Goal: Submit feedback/report problem

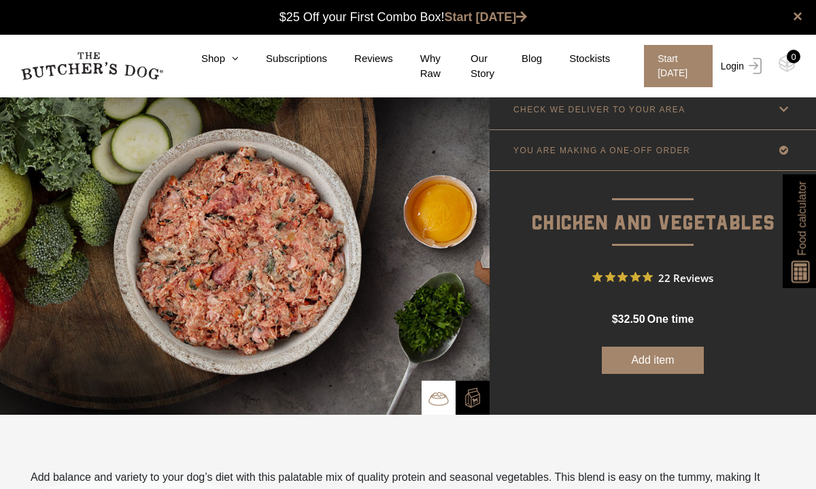
click at [742, 65] on link "Login" at bounding box center [740, 66] width 44 height 42
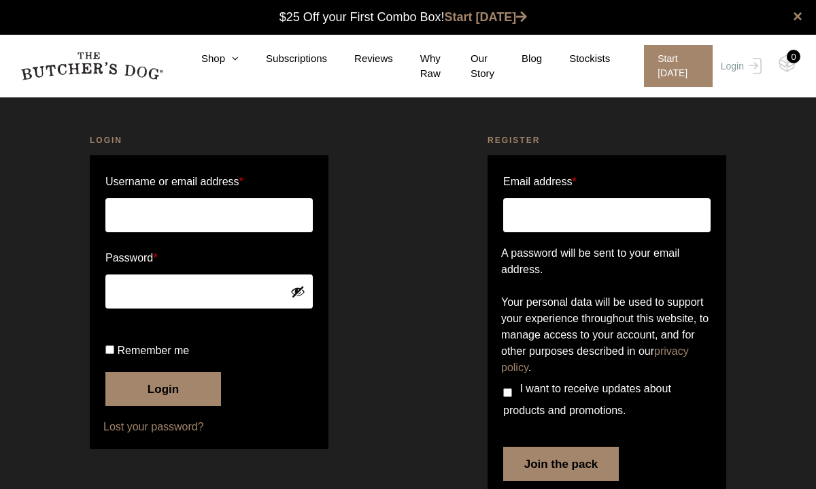
scroll to position [1, 0]
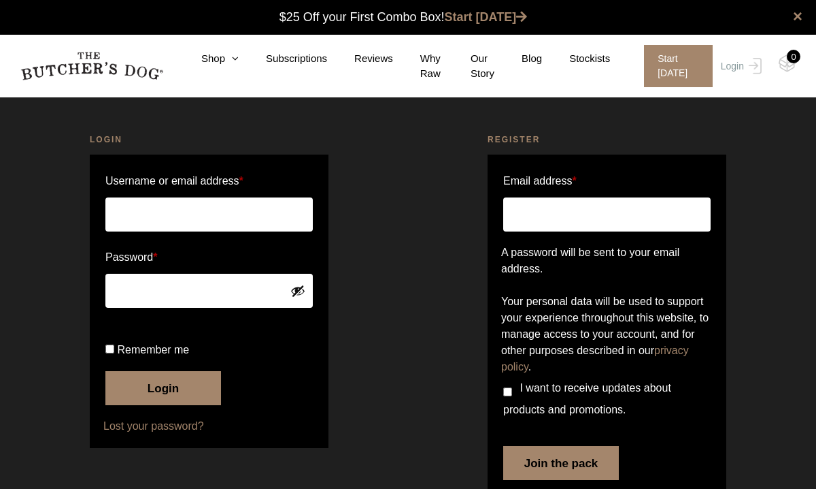
click at [173, 211] on input "Username or email address *" at bounding box center [209, 214] width 208 height 34
type input "strauss.mia83@gmail.com"
click at [188, 405] on button "Login" at bounding box center [163, 388] width 116 height 34
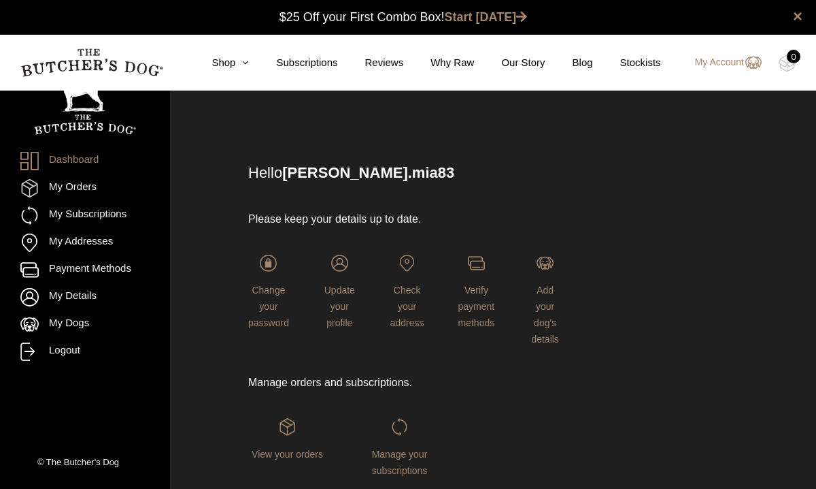
scroll to position [1, 0]
click at [78, 188] on link "My Orders" at bounding box center [84, 188] width 129 height 18
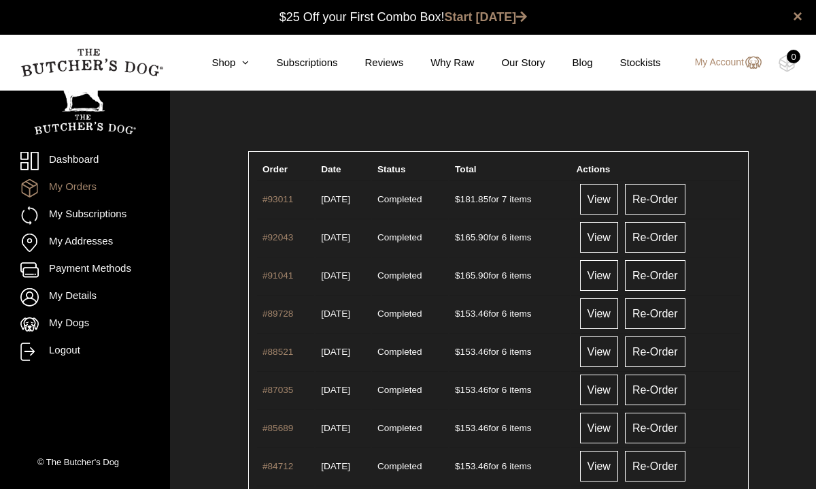
scroll to position [1, 0]
click at [618, 199] on link "View" at bounding box center [599, 198] width 38 height 31
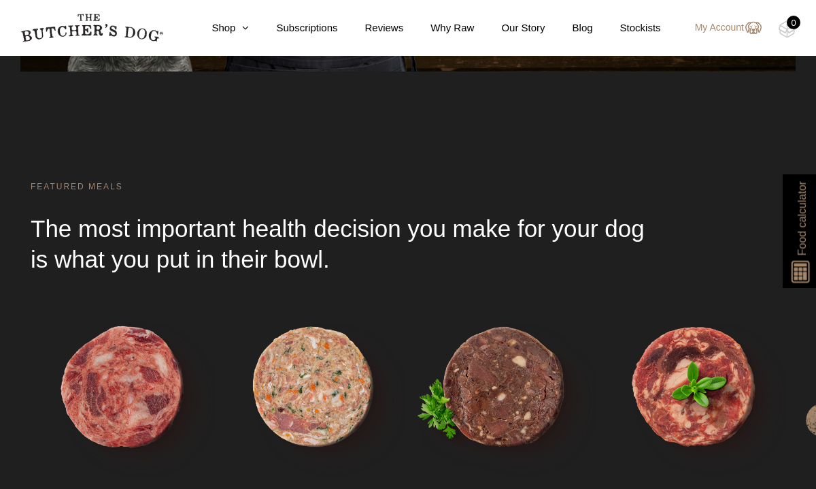
scroll to position [3420, 0]
click at [728, 26] on link "My Account" at bounding box center [722, 28] width 80 height 16
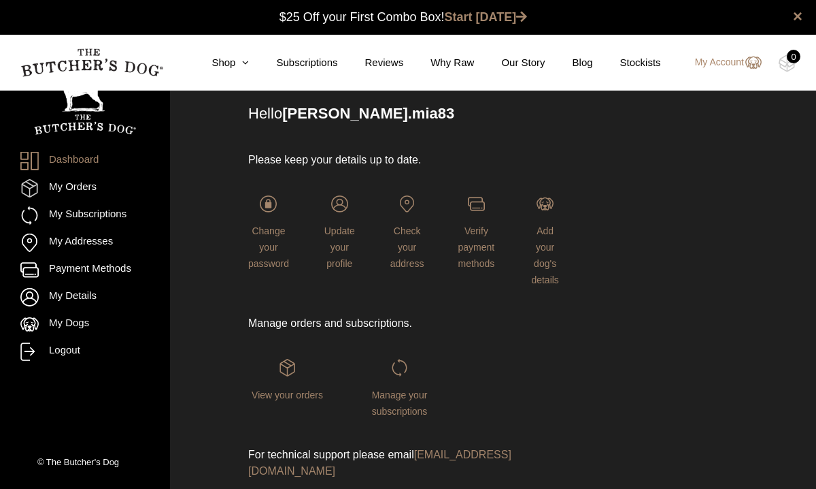
scroll to position [110, 0]
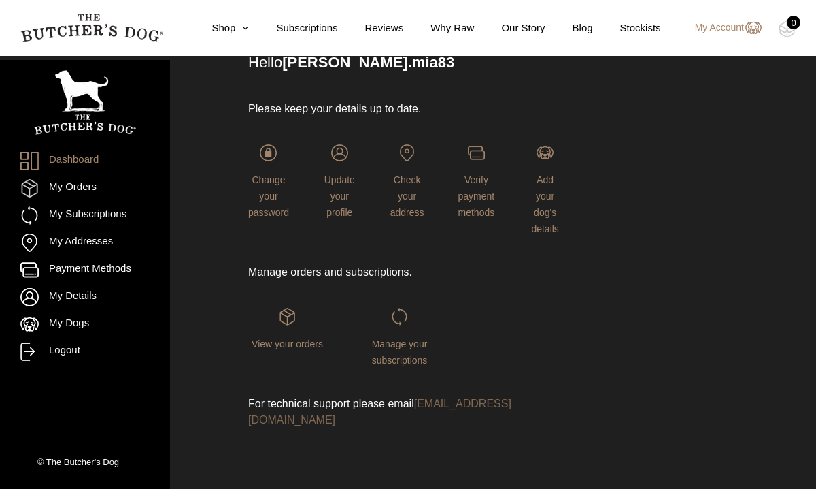
click at [327, 421] on link "[EMAIL_ADDRESS][DOMAIN_NAME]" at bounding box center [379, 411] width 263 height 28
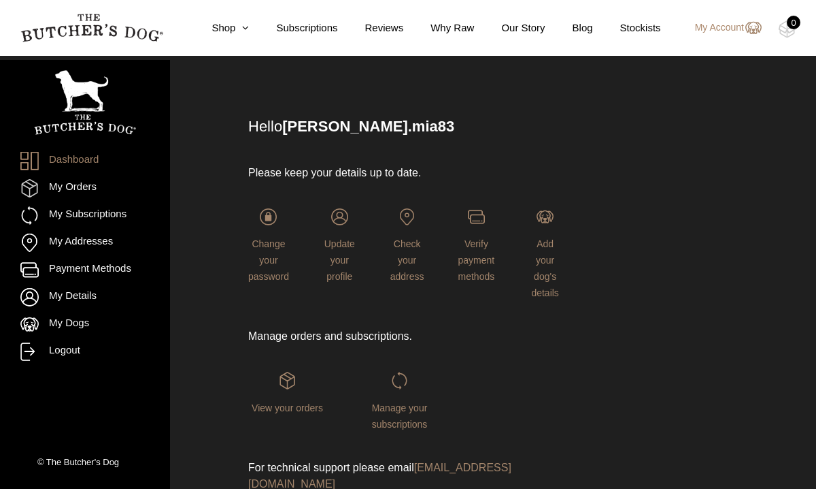
scroll to position [0, 0]
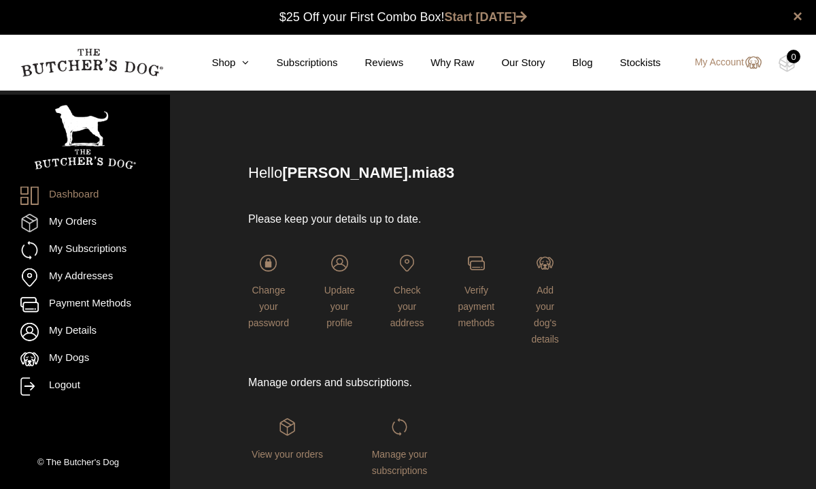
click at [86, 63] on img at bounding box center [91, 62] width 143 height 29
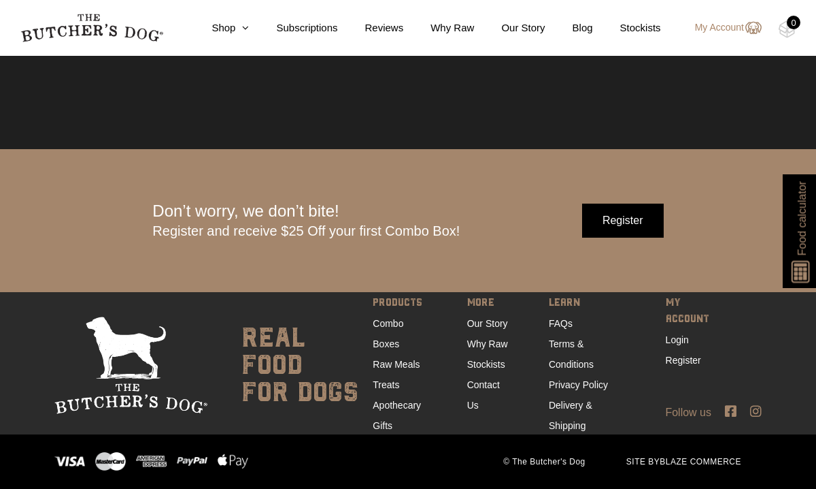
scroll to position [4090, 0]
click at [482, 386] on link "Contact Us" at bounding box center [483, 394] width 33 height 31
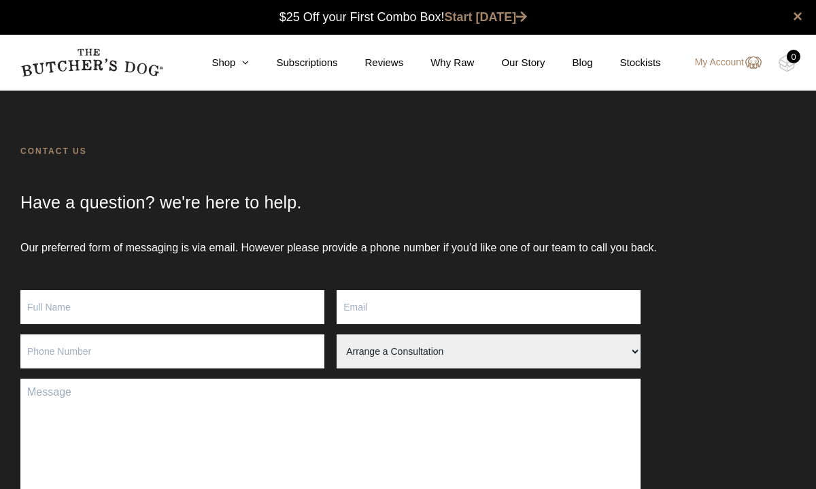
scroll to position [1, 0]
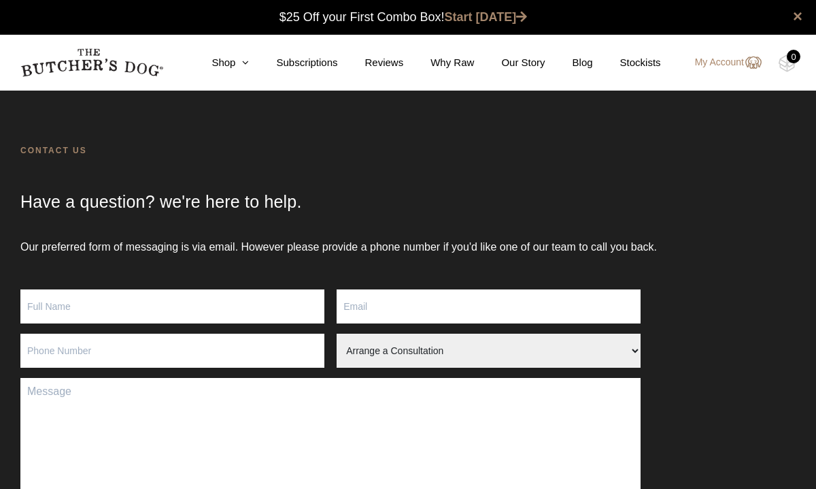
click at [214, 310] on input "Contact form" at bounding box center [172, 306] width 304 height 34
type input "[PERSON_NAME]"
type input "strauss.mia83@gmail.com"
click at [187, 353] on input "Contact form" at bounding box center [172, 350] width 304 height 34
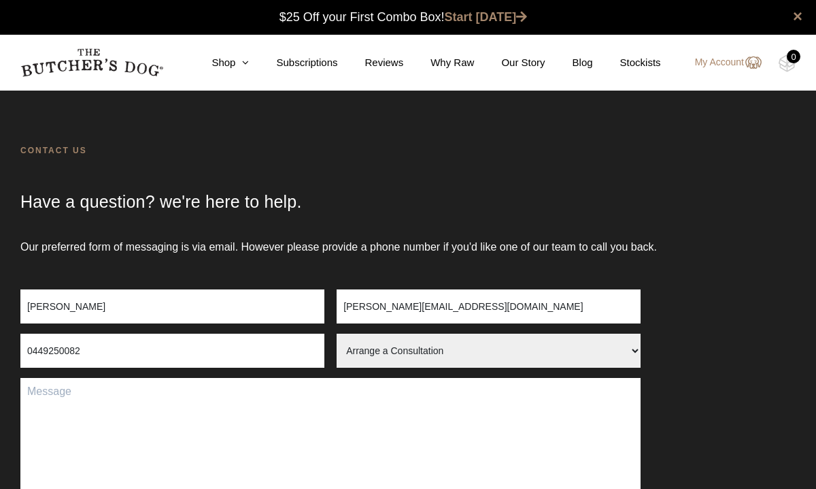
type input "0449250082"
click at [408, 351] on select "Arrange a Consultation Become a Stockist Order Query Stock Enquiry" at bounding box center [489, 350] width 304 height 34
select select "Stock Enquiry"
click at [337, 333] on select "Arrange a Consultation Become a Stockist Order Query Stock Enquiry" at bounding box center [489, 350] width 304 height 34
click at [323, 396] on textarea "Contact form" at bounding box center [330, 465] width 621 height 174
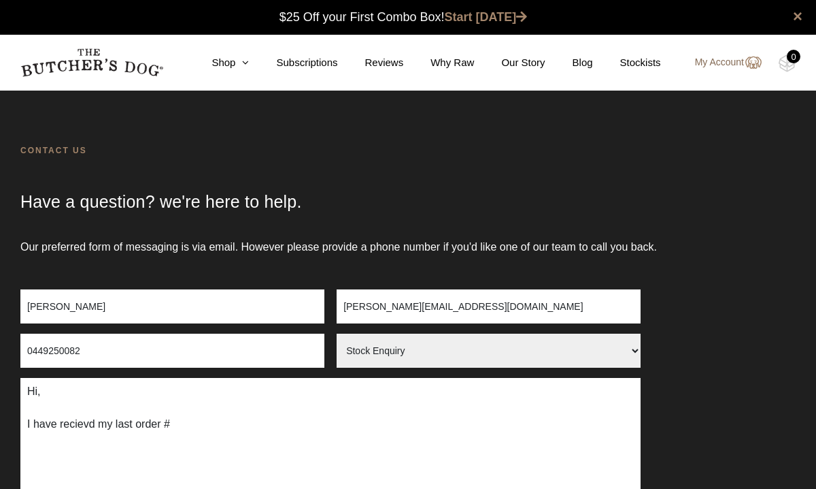
type textarea "Hi, I have recievd my last order #"
click at [731, 61] on link "My Account" at bounding box center [722, 62] width 80 height 16
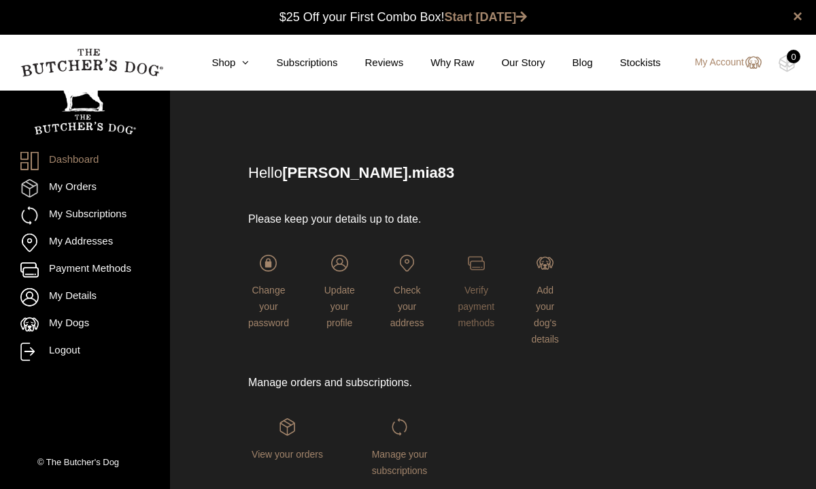
scroll to position [1, 0]
click at [295, 430] on img at bounding box center [287, 425] width 17 height 17
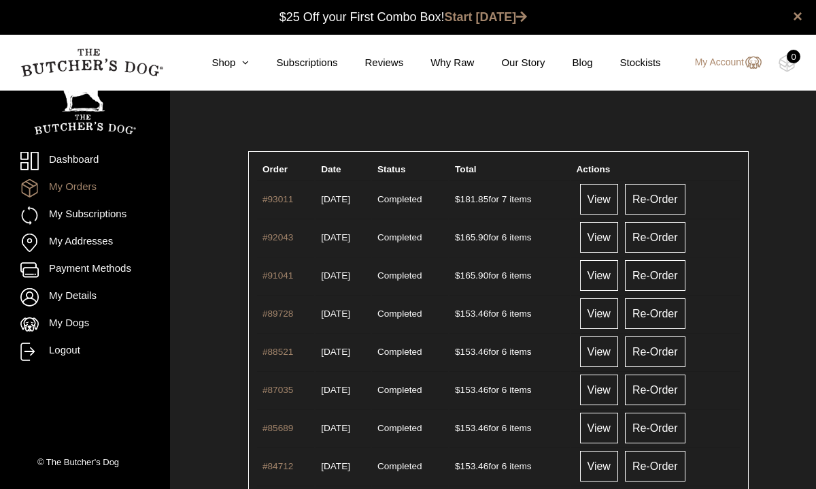
scroll to position [1, 0]
click at [107, 67] on img at bounding box center [91, 62] width 143 height 29
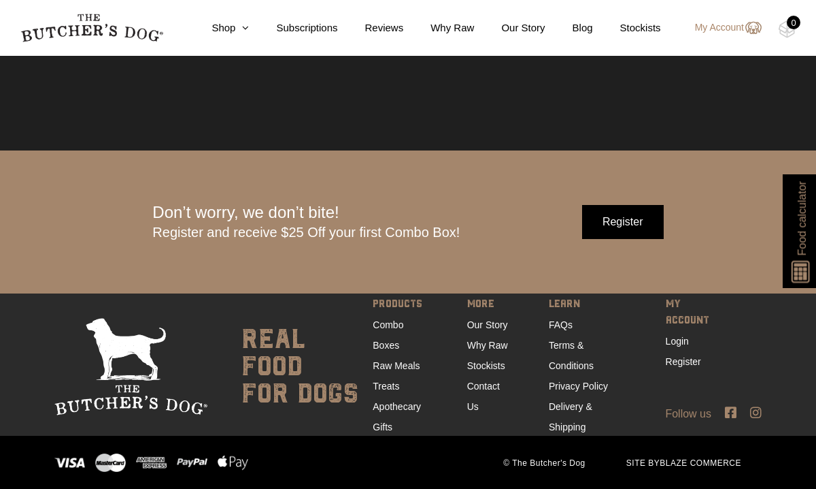
scroll to position [4090, 0]
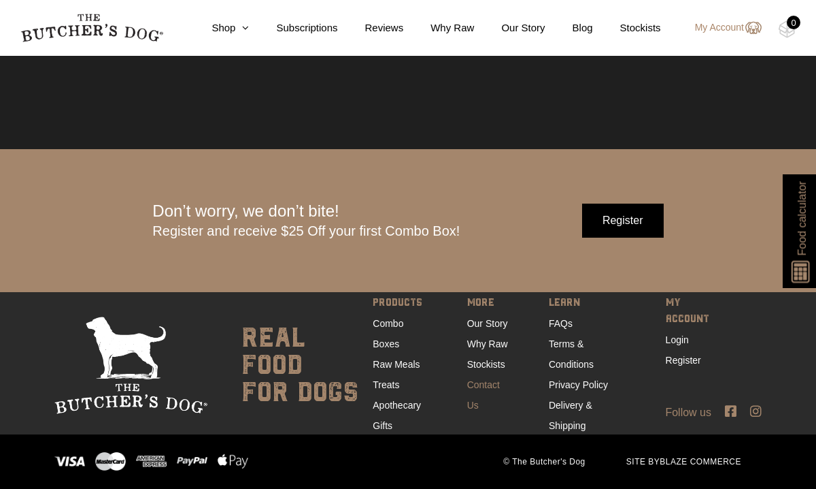
click at [488, 387] on link "Contact Us" at bounding box center [483, 394] width 33 height 31
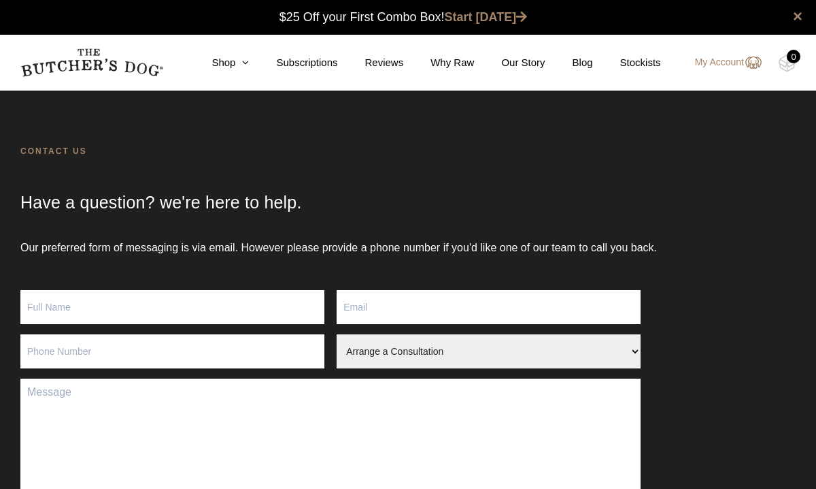
click at [241, 393] on textarea "Contact form" at bounding box center [330, 465] width 621 height 174
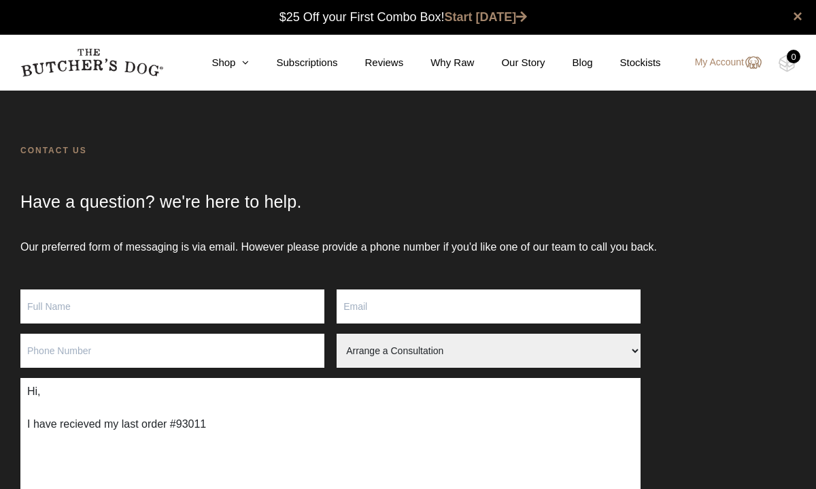
type textarea "Hi, I have recieved my last order #93011"
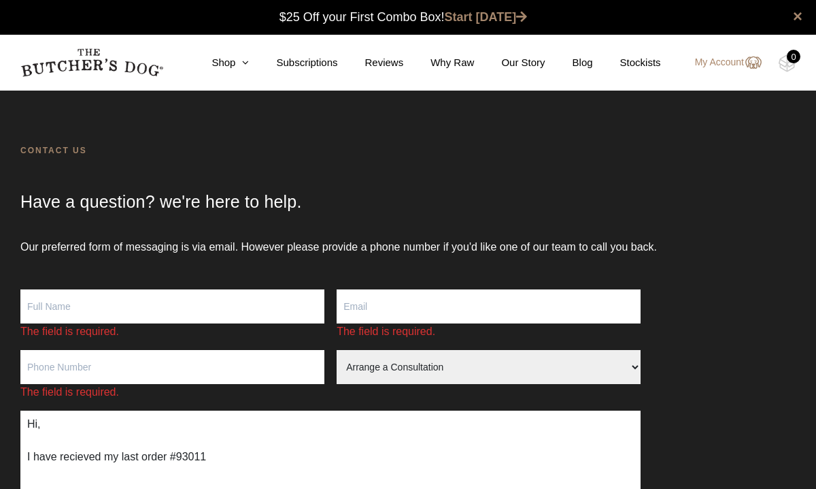
click at [210, 307] on input "Contact form" at bounding box center [172, 306] width 304 height 34
type input "Maria Strauss Snowden"
type input "strauss.mia83@gmail.com"
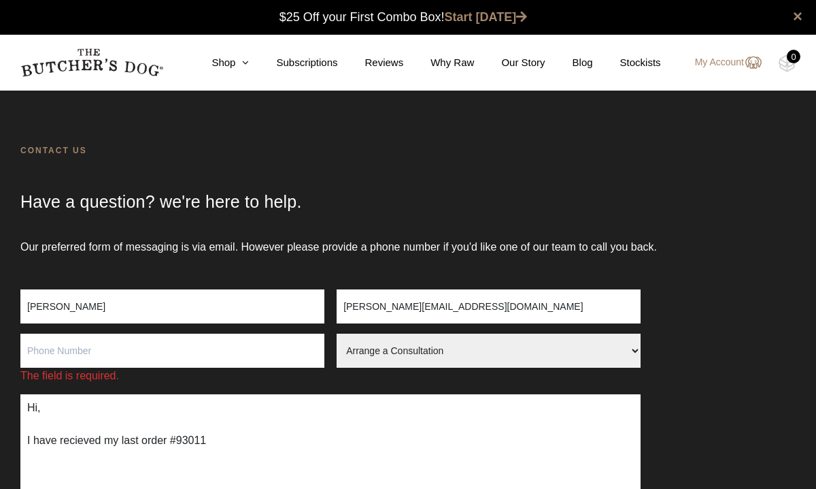
click at [250, 352] on input "Contact form" at bounding box center [172, 350] width 304 height 34
type input "0449250082"
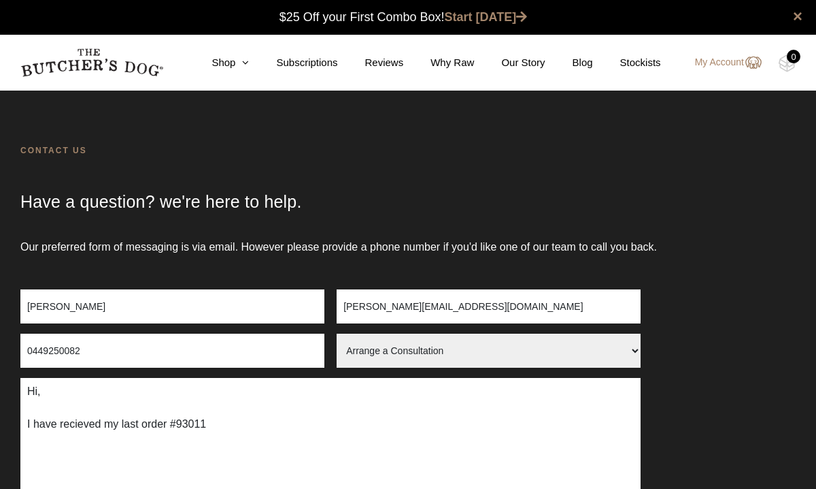
click at [231, 444] on textarea "Hi, I have recieved my last order #93011" at bounding box center [330, 465] width 621 height 174
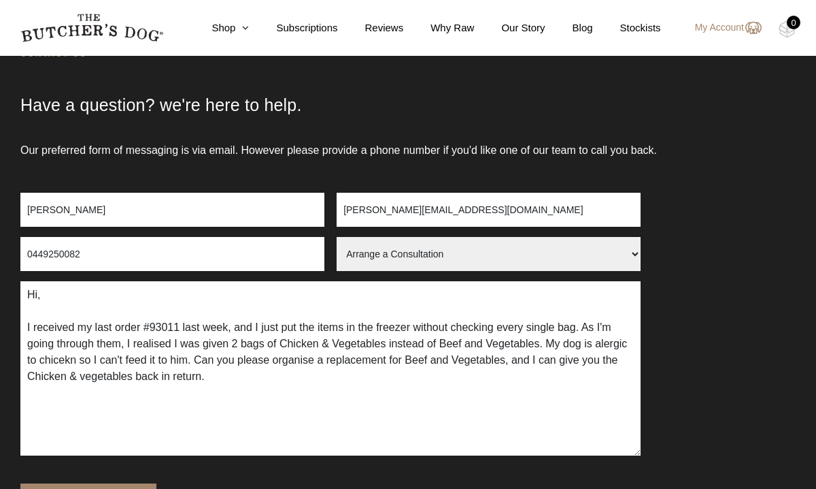
scroll to position [103, 0]
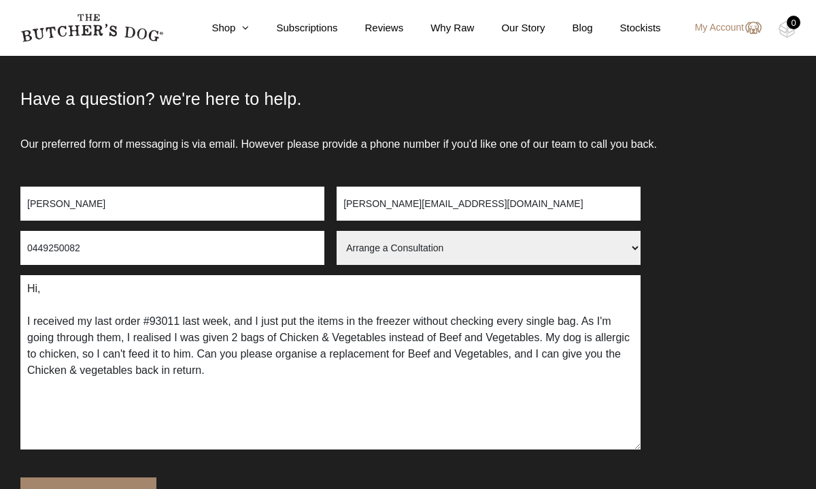
click at [267, 372] on textarea "Hi, I received my last order #93011 last week, and I just put the items in the …" at bounding box center [330, 362] width 621 height 174
type textarea "Hi, I received my last order #93011 last week, and I just put the items in the …"
click at [466, 252] on select "Arrange a Consultation Become a Stockist Order Query Stock Enquiry" at bounding box center [489, 248] width 304 height 34
select select "Stock Enquiry"
click at [337, 231] on select "Arrange a Consultation Become a Stockist Order Query Stock Enquiry" at bounding box center [489, 248] width 304 height 34
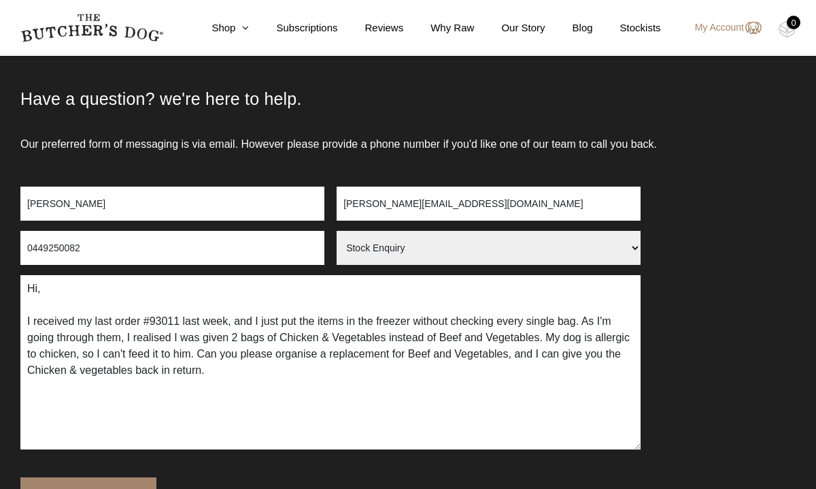
click at [282, 374] on textarea "Hi, I received my last order #93011 last week, and I just put the items in the …" at bounding box center [330, 362] width 621 height 174
click at [389, 403] on textarea "Hi, I received my last order #93011 last week, and I just put the items in the …" at bounding box center [330, 362] width 621 height 174
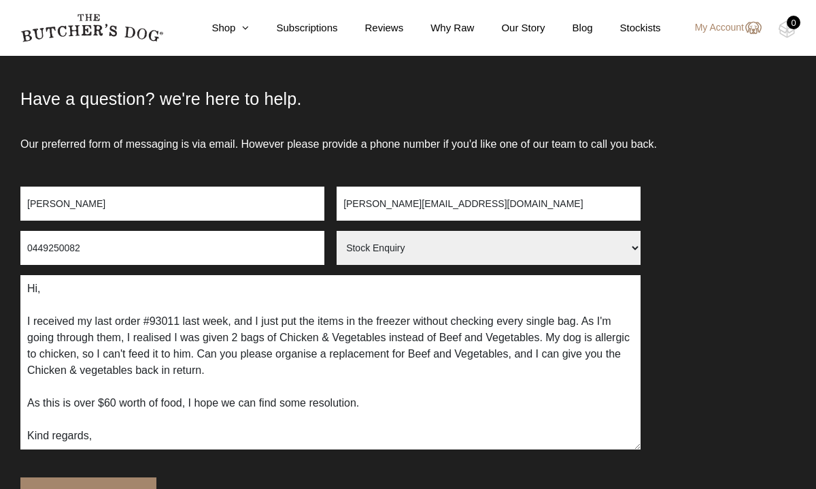
scroll to position [25, 0]
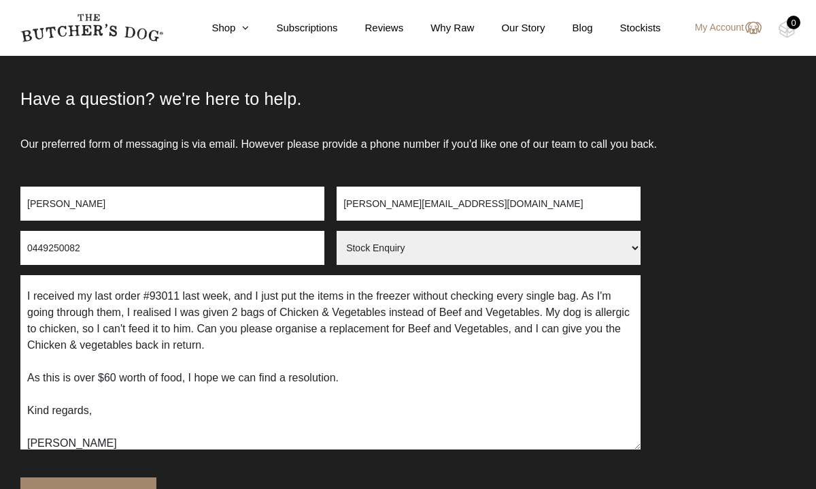
click at [353, 378] on textarea "Hi, I received my last order #93011 last week, and I just put the items in the …" at bounding box center [330, 362] width 621 height 174
click at [246, 345] on textarea "Hi, I received my last order #93011 last week, and I just put the items in the …" at bounding box center [330, 362] width 621 height 174
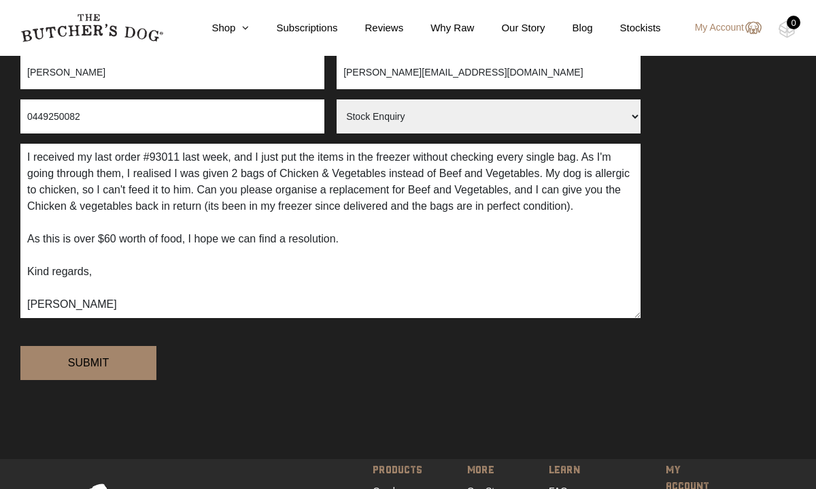
scroll to position [237, 0]
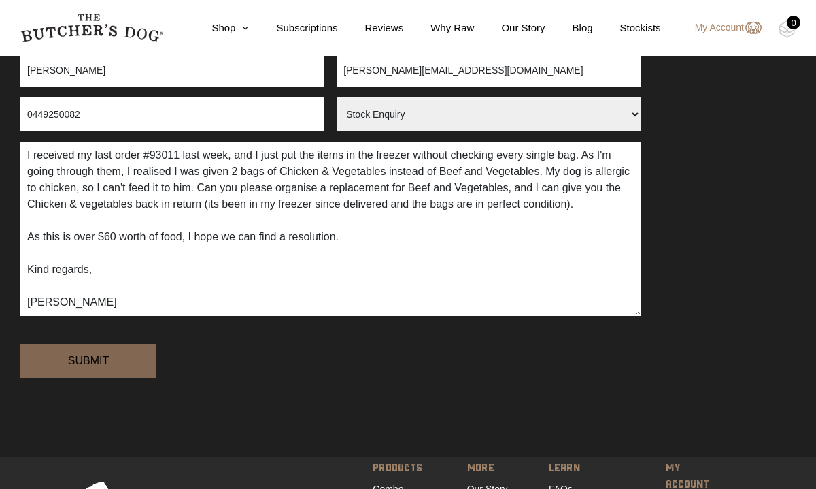
type textarea "Hi, I received my last order #93011 last week, and I just put the items in the …"
click at [100, 365] on input "Submit" at bounding box center [88, 361] width 136 height 34
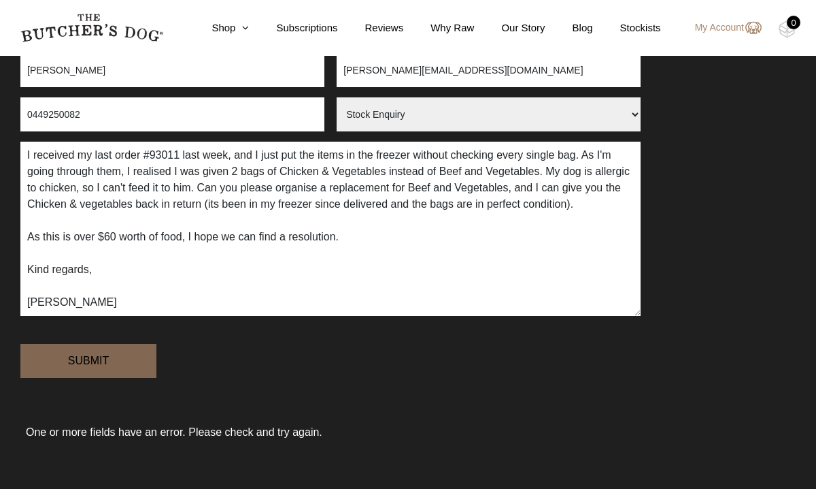
click at [84, 366] on input "Submit" at bounding box center [88, 361] width 136 height 34
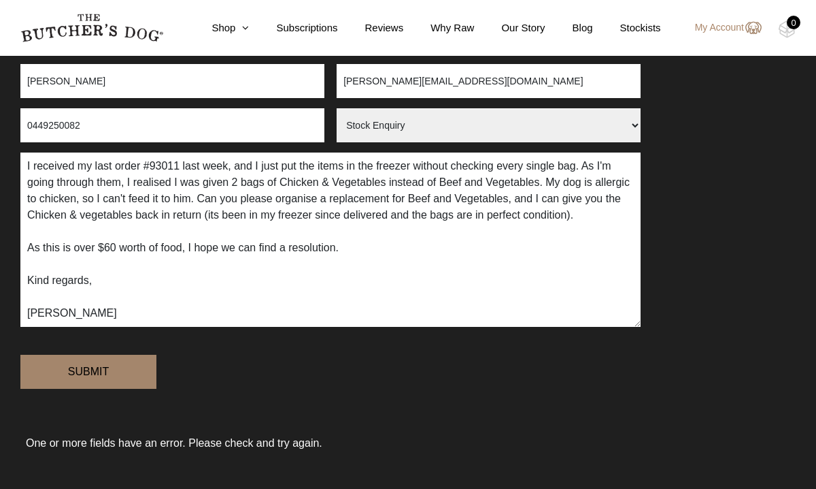
scroll to position [227, 0]
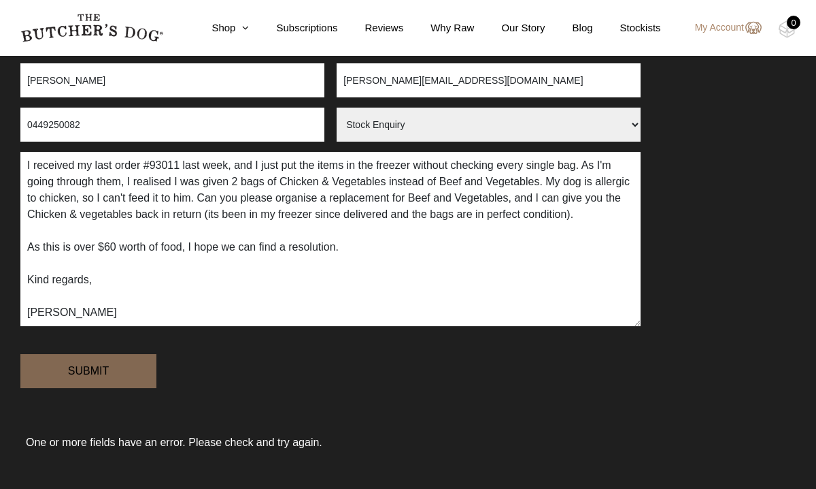
click at [127, 367] on input "Submit" at bounding box center [88, 371] width 136 height 34
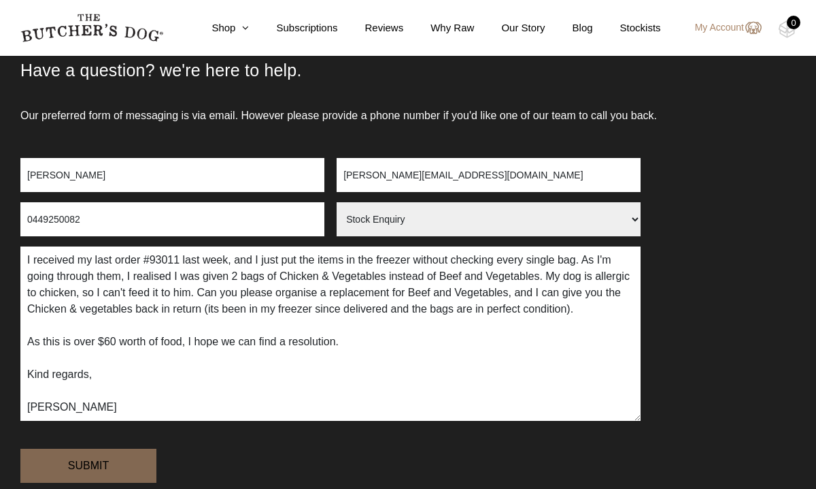
scroll to position [130, 0]
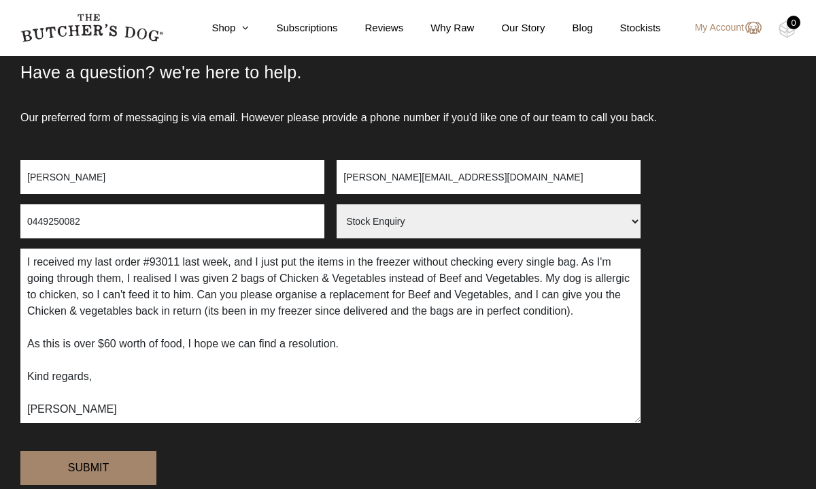
click at [231, 180] on input "Maria Strauss Snowden" at bounding box center [172, 177] width 304 height 34
click at [277, 231] on input "0449250082" at bounding box center [172, 221] width 304 height 34
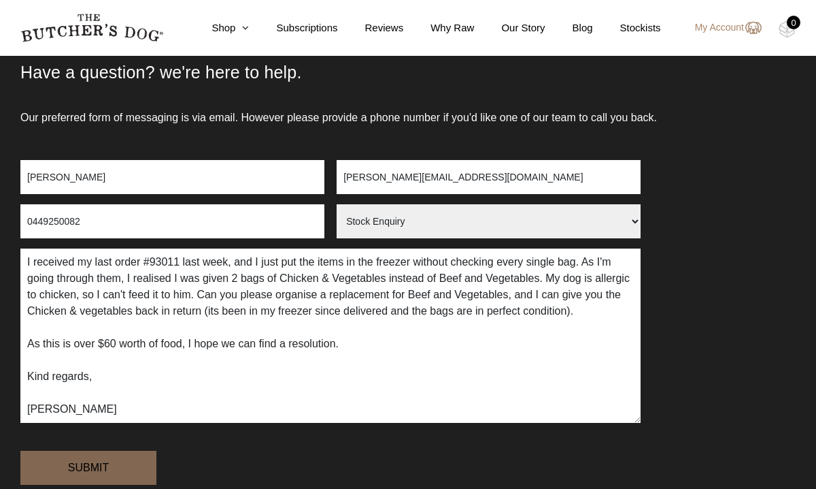
click at [99, 468] on input "Submit" at bounding box center [88, 467] width 136 height 34
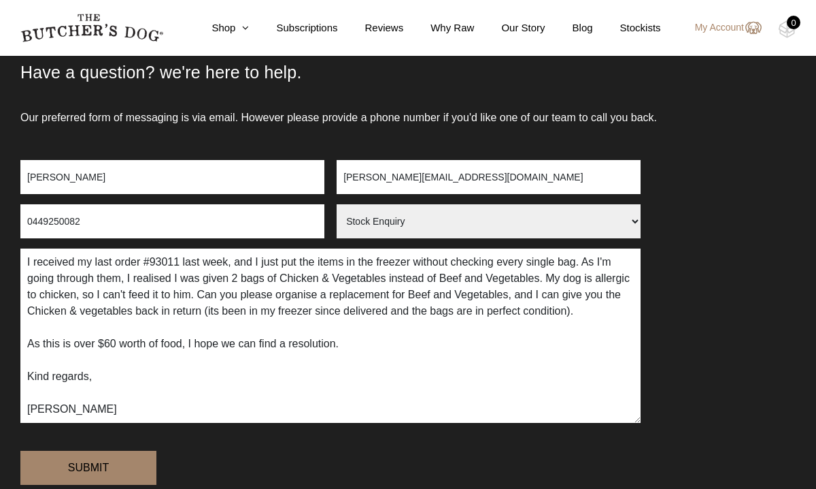
click at [413, 218] on select "Arrange a Consultation Become a Stockist Order Query Stock Enquiry" at bounding box center [489, 221] width 304 height 34
select select "Order Query"
click at [337, 204] on select "Arrange a Consultation Become a Stockist Order Query Stock Enquiry" at bounding box center [489, 221] width 304 height 34
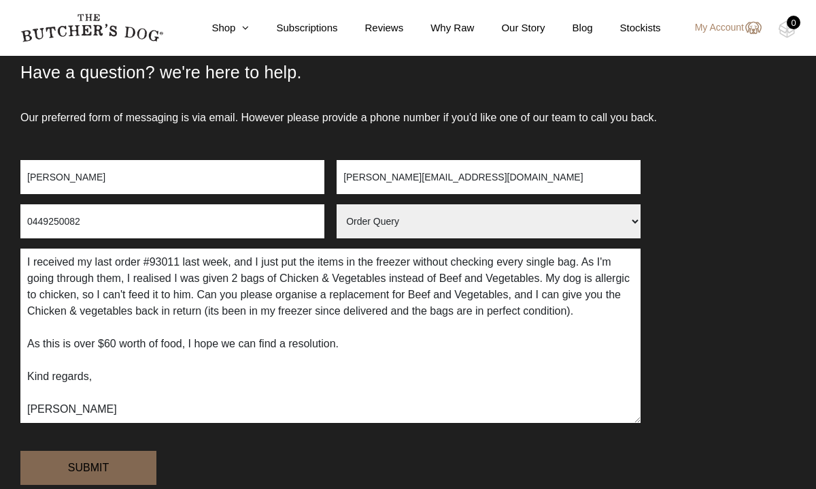
click at [115, 468] on input "Submit" at bounding box center [88, 467] width 136 height 34
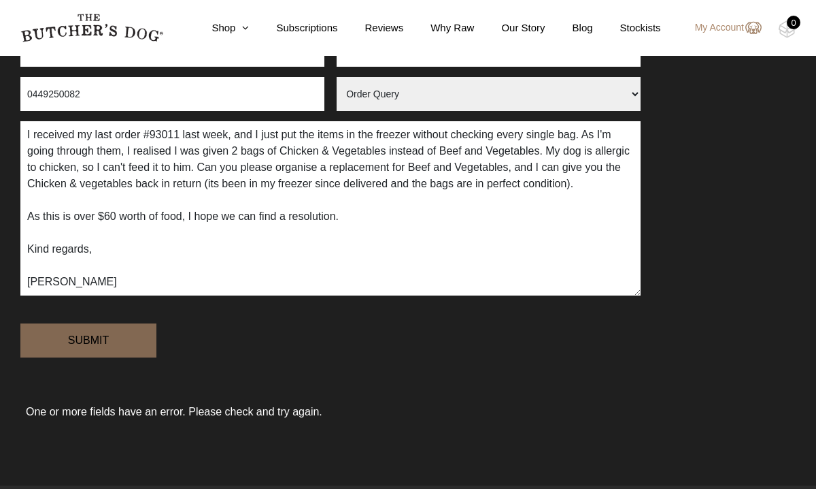
scroll to position [260, 0]
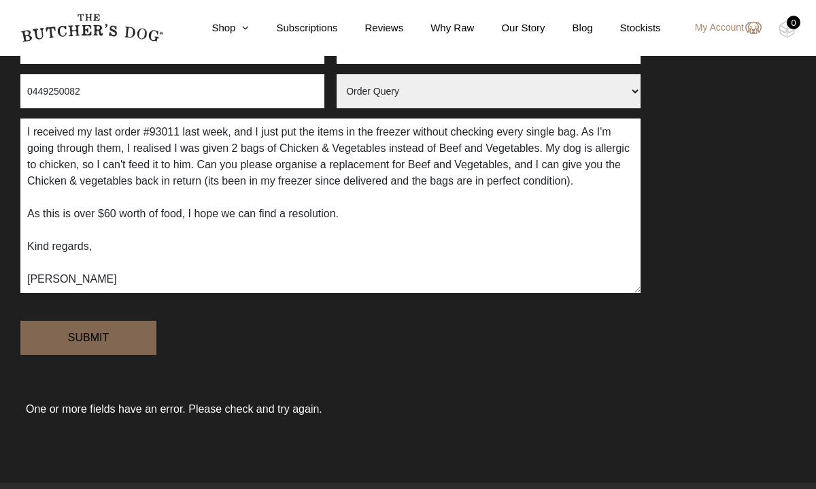
click at [117, 332] on input "Submit" at bounding box center [88, 337] width 136 height 34
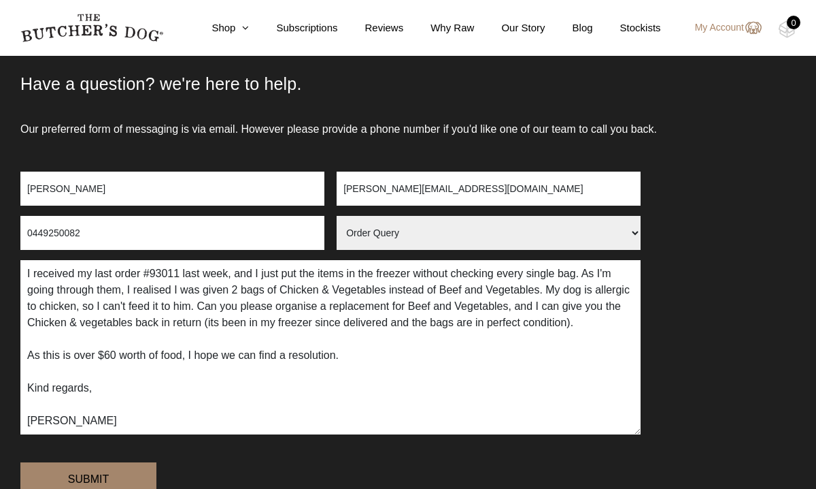
scroll to position [126, 0]
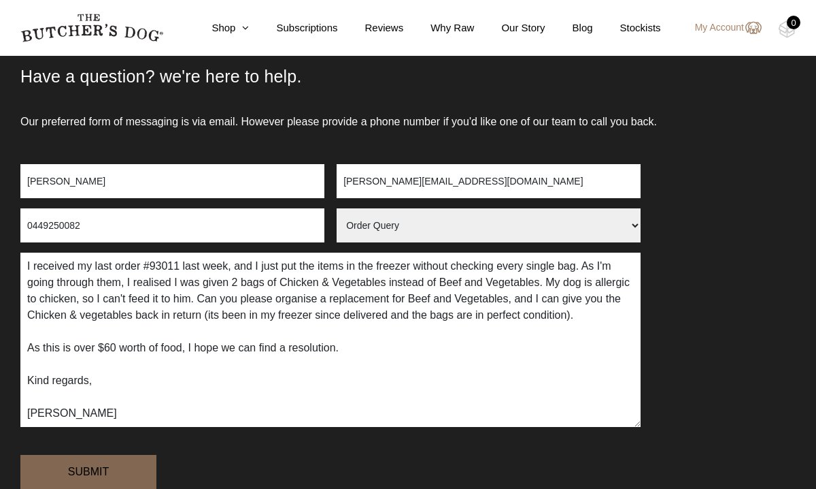
click at [93, 470] on input "Submit" at bounding box center [88, 471] width 136 height 34
click at [721, 27] on link "My Account" at bounding box center [722, 28] width 80 height 16
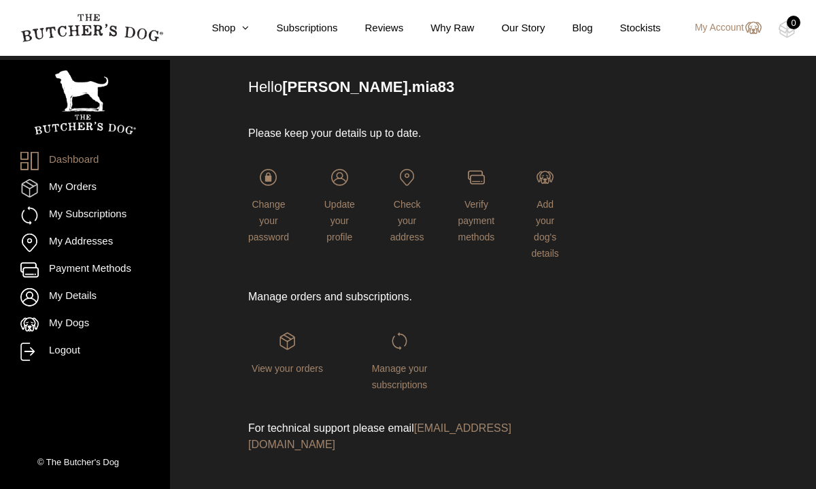
scroll to position [110, 0]
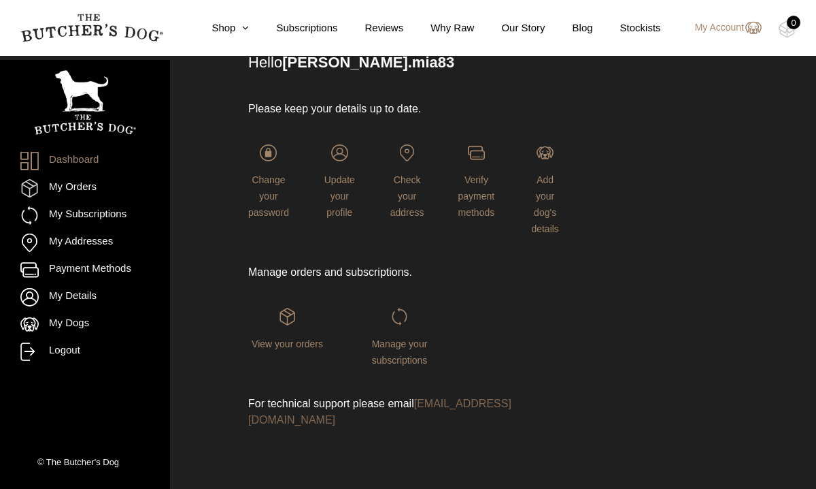
click at [361, 421] on link "[EMAIL_ADDRESS][DOMAIN_NAME]" at bounding box center [379, 411] width 263 height 28
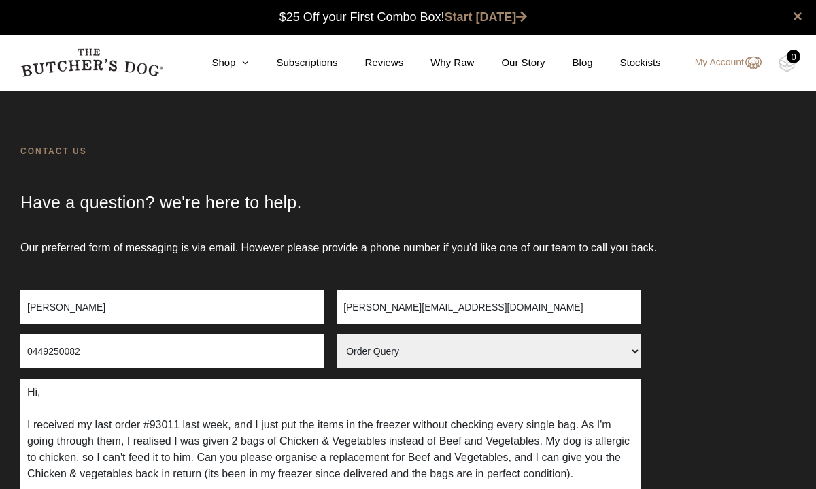
select select "Order Query"
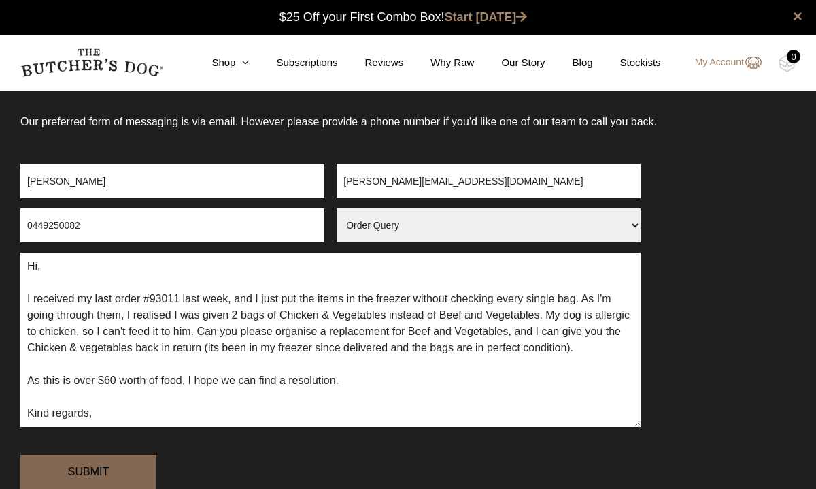
click at [95, 474] on input "Submit" at bounding box center [88, 471] width 136 height 34
drag, startPoint x: 26, startPoint y: 268, endPoint x: 352, endPoint y: 383, distance: 346.2
click at [352, 384] on textarea "Hi, I received my last order #93011 last week, and I just put the items in the …" at bounding box center [330, 339] width 621 height 174
click at [426, 222] on select "Arrange a Consultation Become a Stockist Order Query Stock Enquiry" at bounding box center [489, 225] width 304 height 34
click at [337, 208] on select "Arrange a Consultation Become a Stockist Order Query Stock Enquiry" at bounding box center [489, 225] width 304 height 34
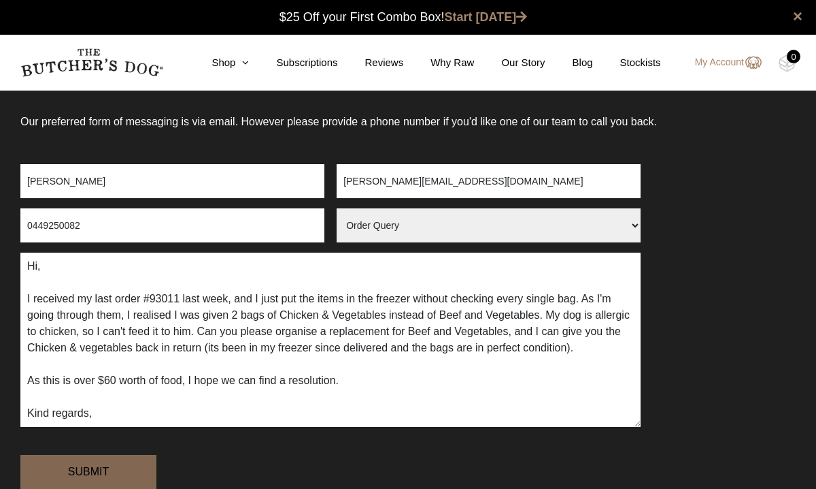
click at [94, 476] on input "Submit" at bounding box center [88, 471] width 136 height 34
drag, startPoint x: 26, startPoint y: 265, endPoint x: 134, endPoint y: 320, distance: 121.1
click at [29, 266] on textarea "Hi, I received my last order #93011 last week, and I just put the items in the …" at bounding box center [330, 339] width 621 height 174
drag, startPoint x: 29, startPoint y: 265, endPoint x: 368, endPoint y: 359, distance: 351.6
click at [368, 359] on textarea "Hi, I received my last order #93011 last week, and I just put the items in the …" at bounding box center [330, 339] width 621 height 174
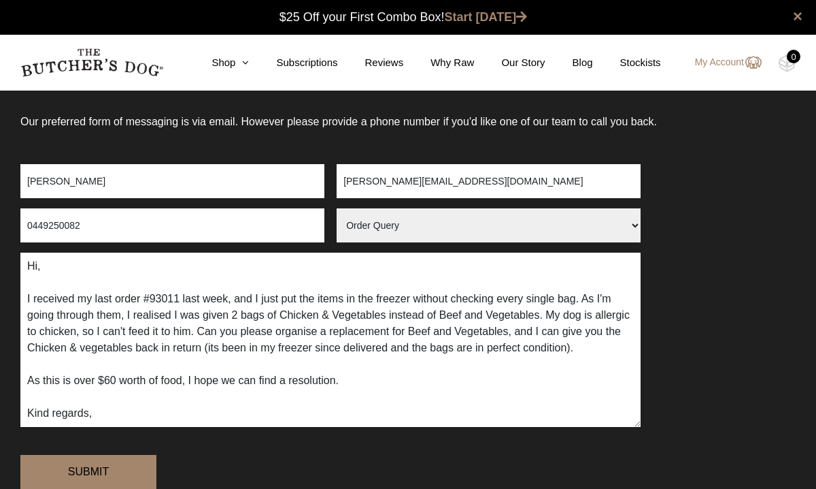
click at [420, 407] on textarea "Hi, I received my last order #93011 last week, and I just put the items in the …" at bounding box center [330, 339] width 621 height 174
click at [92, 470] on input "Submit" at bounding box center [88, 471] width 136 height 34
click at [391, 229] on select "Arrange a Consultation Become a Stockist Order Query Stock Enquiry" at bounding box center [489, 225] width 304 height 34
click at [337, 208] on select "Arrange a Consultation Become a Stockist Order Query Stock Enquiry" at bounding box center [489, 225] width 304 height 34
click at [122, 476] on input "Submit" at bounding box center [88, 471] width 136 height 34
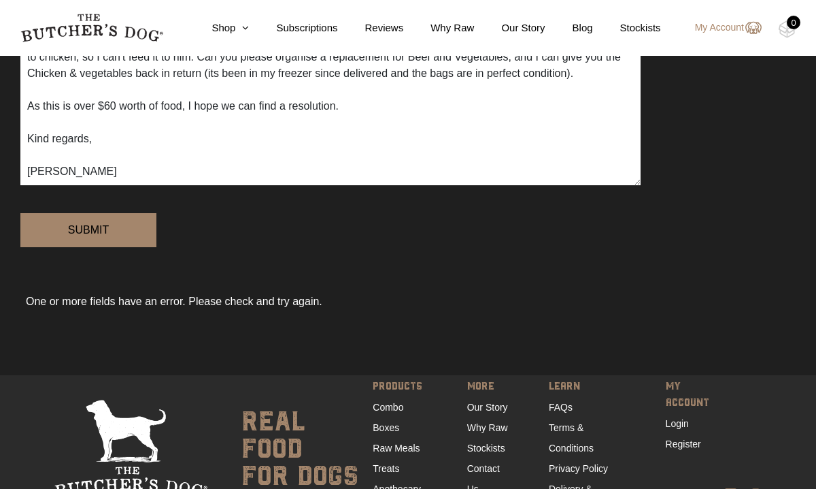
scroll to position [384, 0]
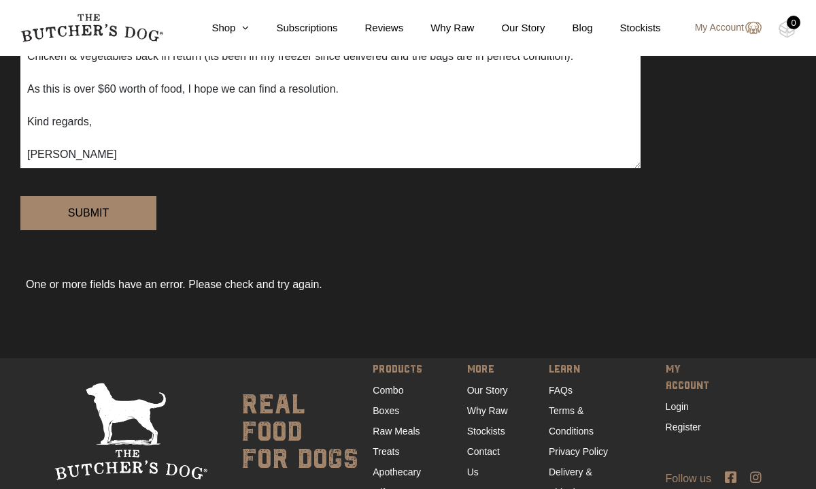
click at [719, 29] on link "My Account" at bounding box center [722, 28] width 80 height 16
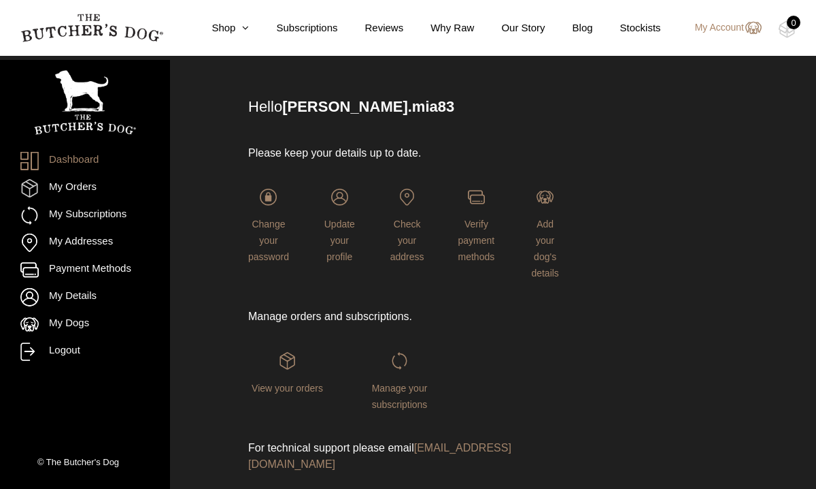
scroll to position [110, 0]
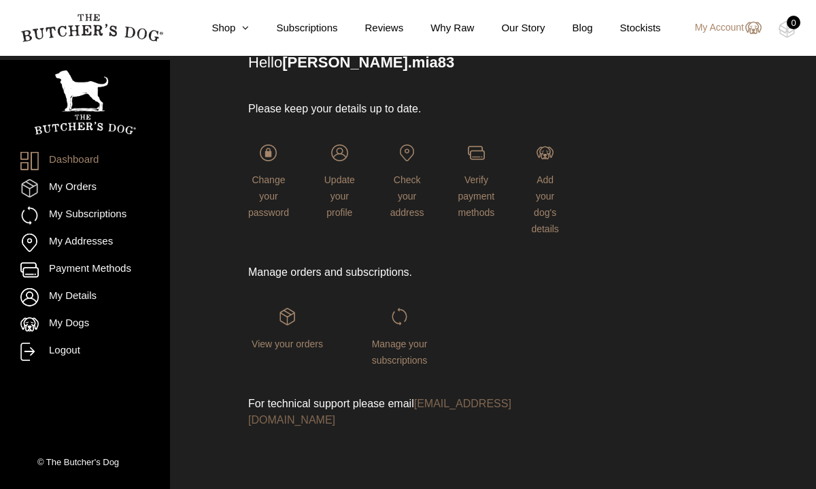
click at [339, 416] on link "[EMAIL_ADDRESS][DOMAIN_NAME]" at bounding box center [379, 411] width 263 height 28
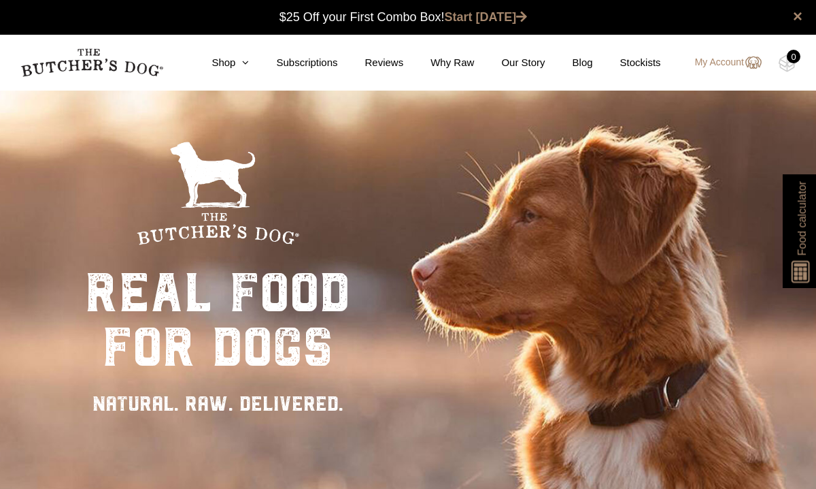
scroll to position [1, 0]
click at [721, 65] on link "My Account" at bounding box center [722, 62] width 80 height 16
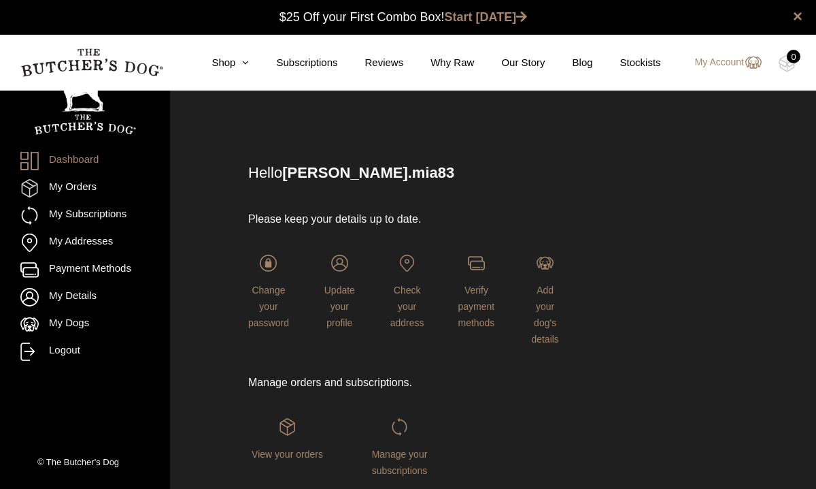
scroll to position [1, 0]
click at [34, 63] on img at bounding box center [91, 62] width 143 height 29
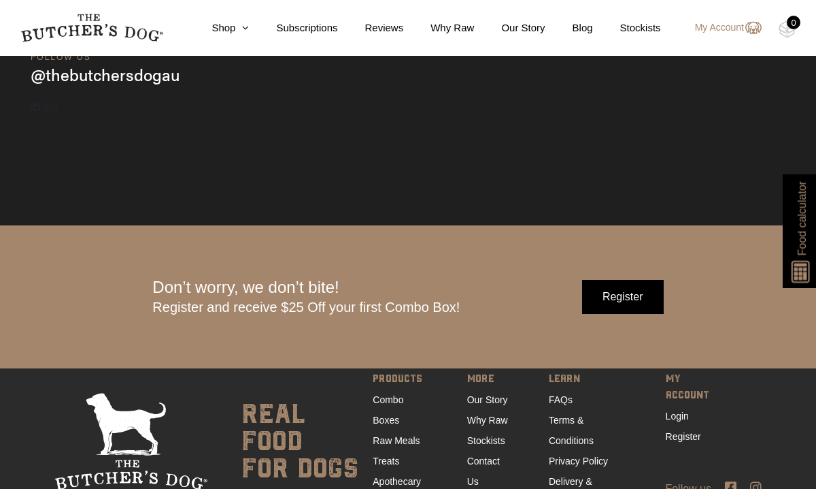
scroll to position [4090, 0]
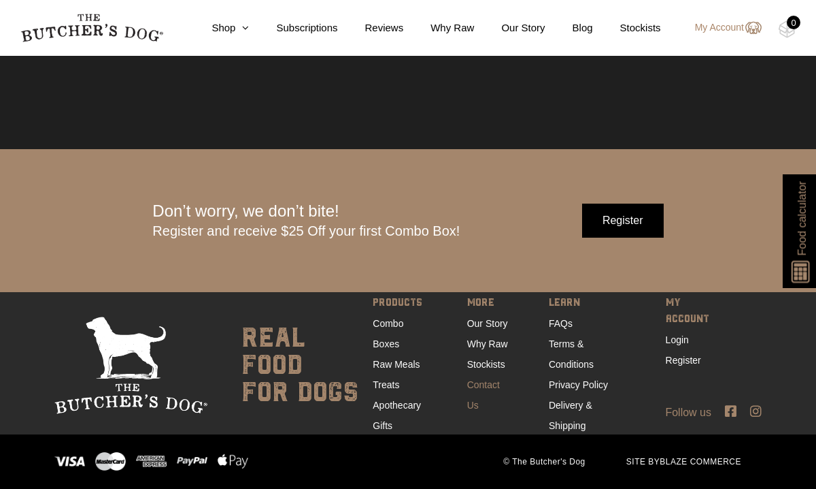
click at [481, 389] on link "Contact Us" at bounding box center [483, 394] width 33 height 31
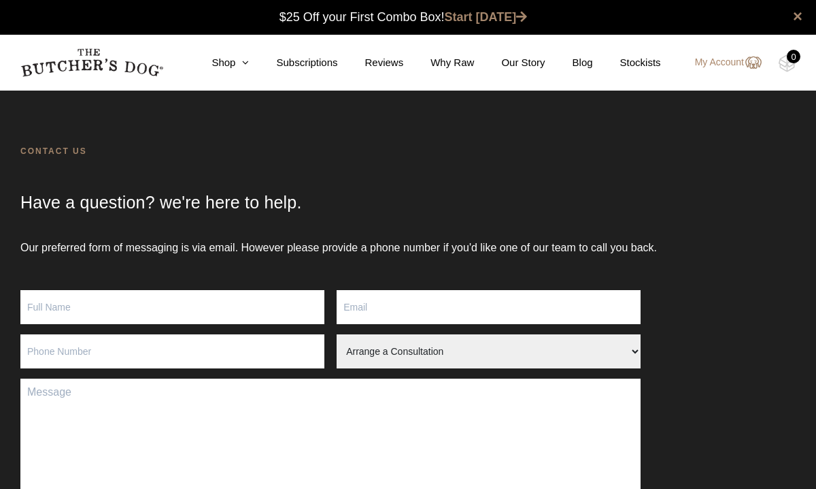
scroll to position [1, 0]
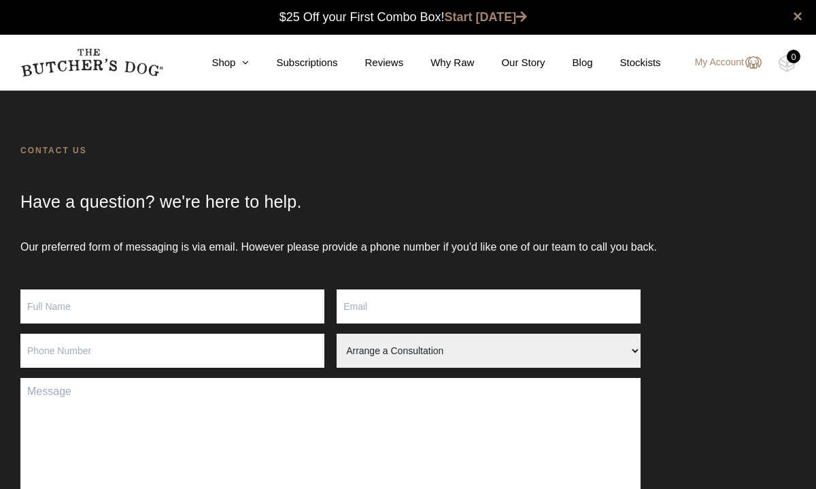
click at [155, 308] on input "Contact form" at bounding box center [172, 306] width 304 height 34
type input "[PERSON_NAME]"
type input "[PERSON_NAME][EMAIL_ADDRESS][DOMAIN_NAME]"
click at [186, 352] on input "Contact form" at bounding box center [172, 350] width 304 height 34
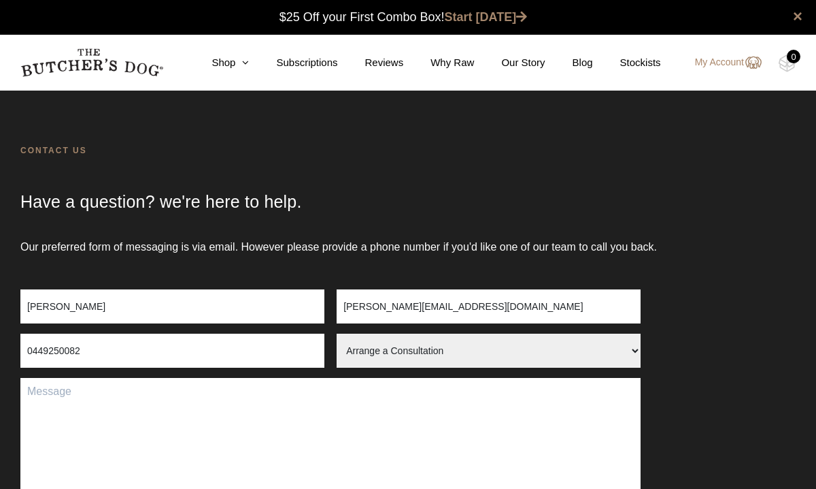
type input "0449250082"
click at [401, 355] on select "Arrange a Consultation Become a Stockist Order Query Stock Enquiry" at bounding box center [489, 350] width 304 height 34
select select "Order Query"
click at [337, 333] on select "Arrange a Consultation Become a Stockist Order Query Stock Enquiry" at bounding box center [489, 350] width 304 height 34
click at [273, 393] on textarea "Contact form" at bounding box center [330, 465] width 621 height 174
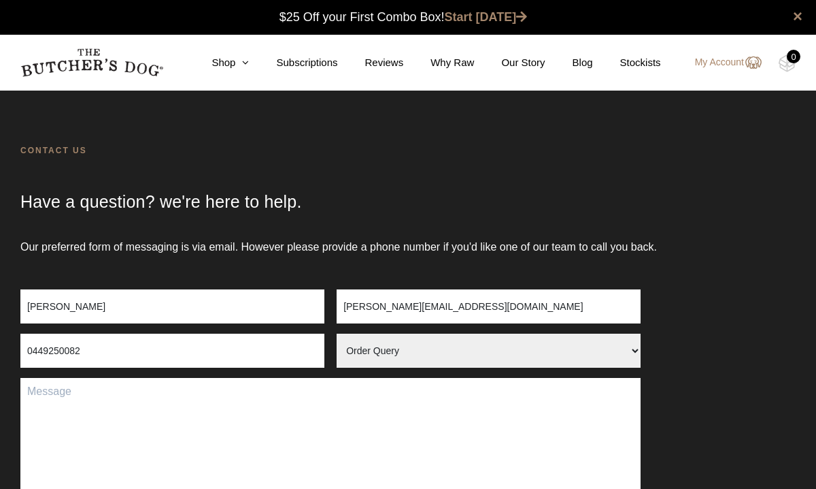
paste textarea "Hi, I received my last order #93011 last week, and I just put the items in the …"
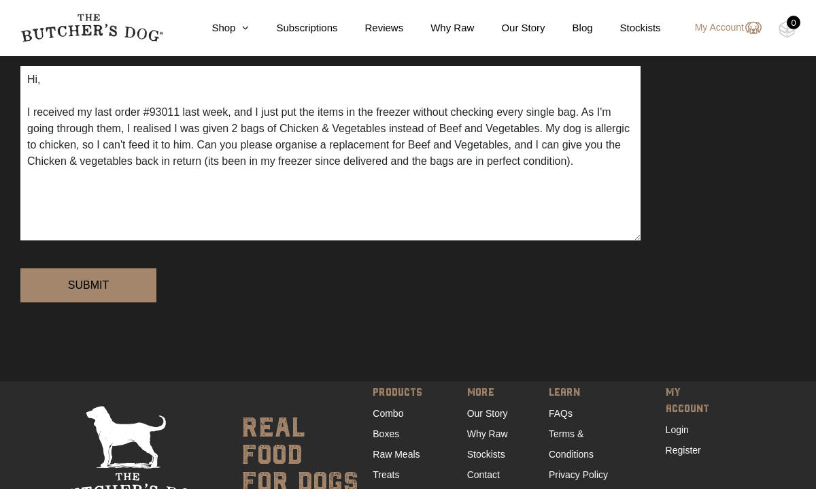
scroll to position [325, 0]
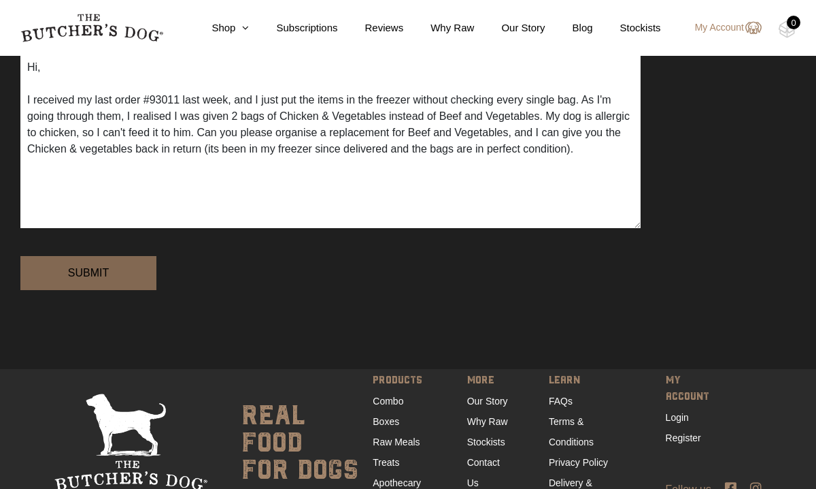
type textarea "Hi, I received my last order #93011 last week, and I just put the items in the …"
click at [103, 267] on input "Submit" at bounding box center [88, 273] width 136 height 34
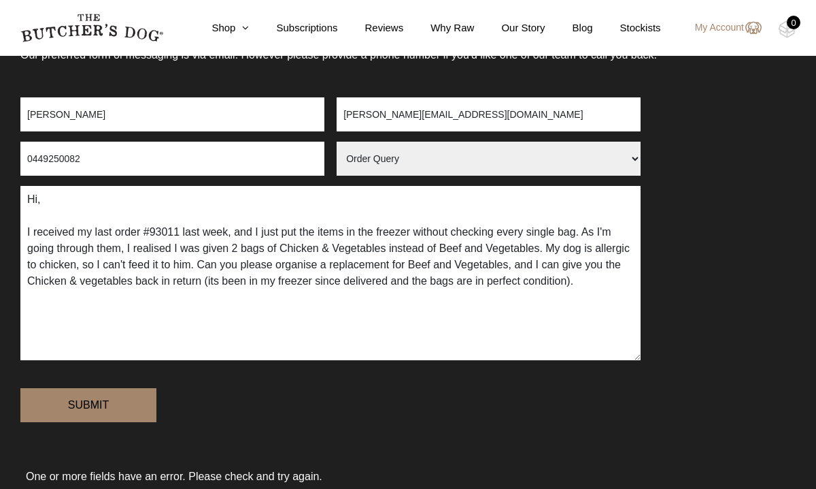
scroll to position [198, 0]
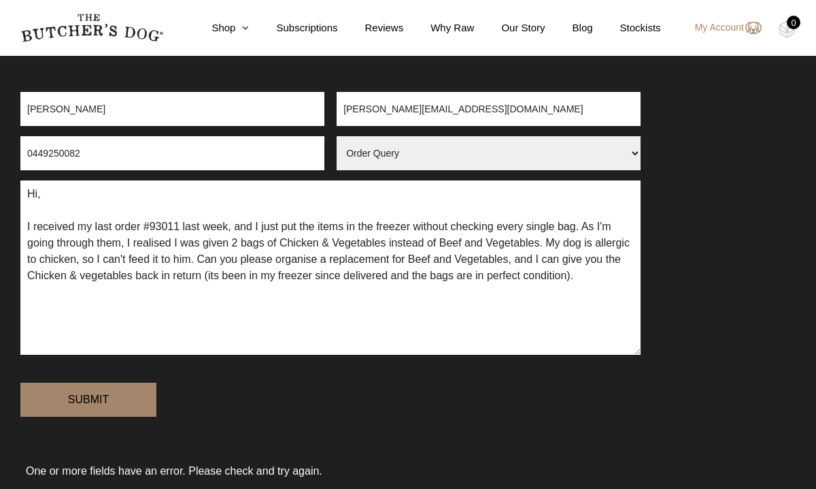
drag, startPoint x: 5, startPoint y: 342, endPoint x: 11, endPoint y: 370, distance: 29.1
click at [11, 370] on div "Our preferred form of messaging is via email. However please provide a phone nu…" at bounding box center [408, 293] width 816 height 503
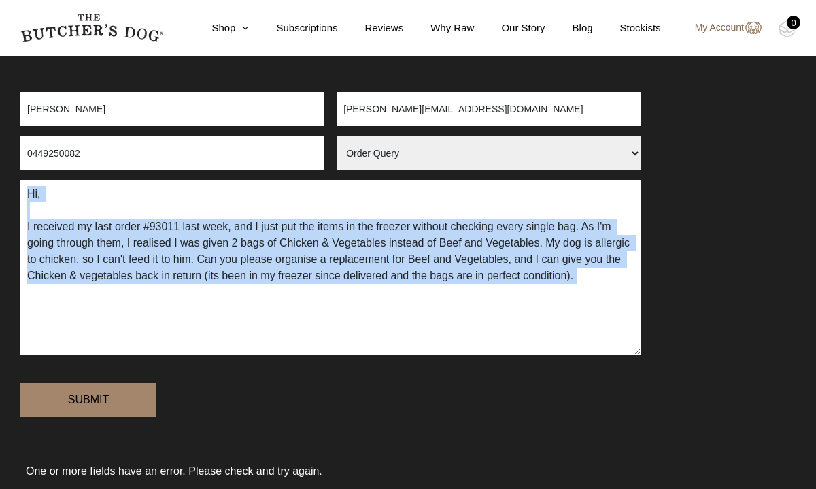
click at [728, 32] on link "My Account" at bounding box center [722, 28] width 80 height 16
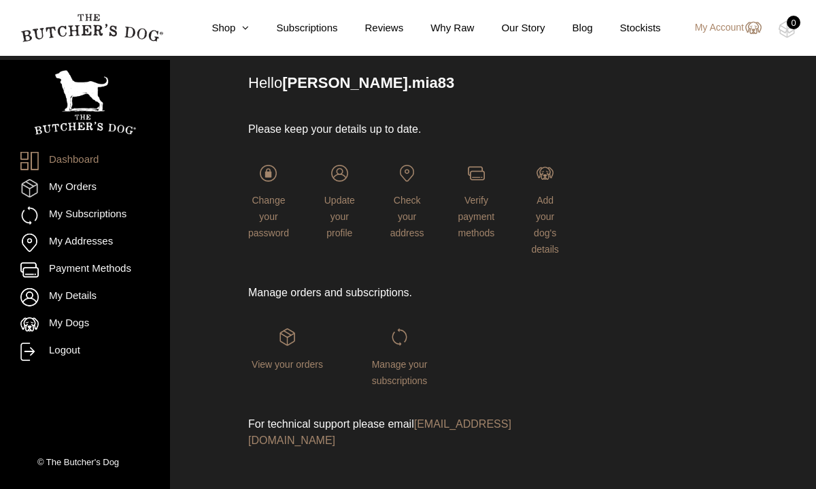
scroll to position [110, 0]
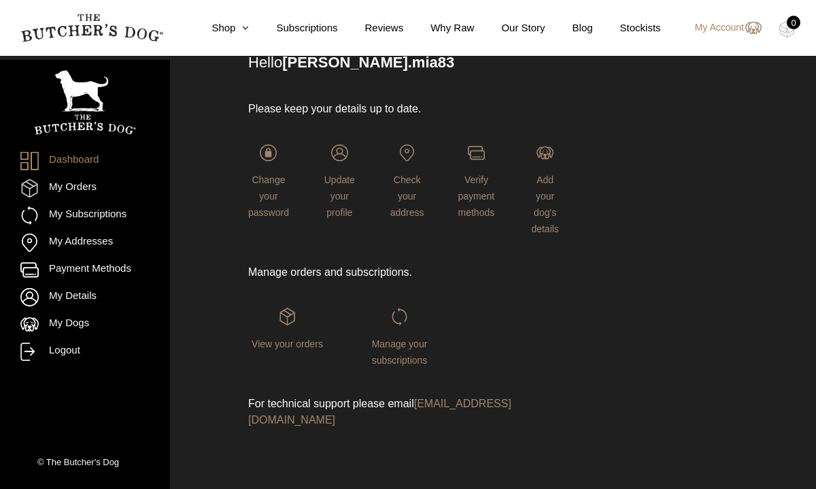
drag, startPoint x: 254, startPoint y: 422, endPoint x: 205, endPoint y: 0, distance: 424.7
click at [0, 0] on body "Place order ✕ Get item availability info & delivery time for your location. SUB…" at bounding box center [408, 189] width 816 height 599
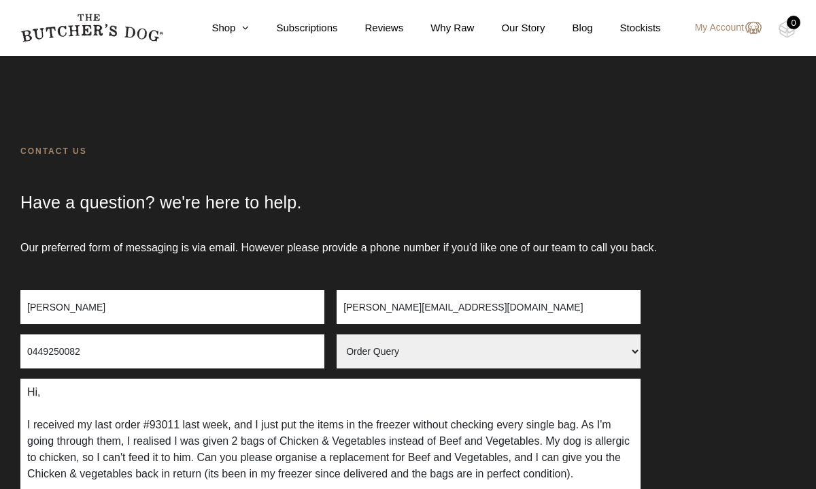
select select "Order Query"
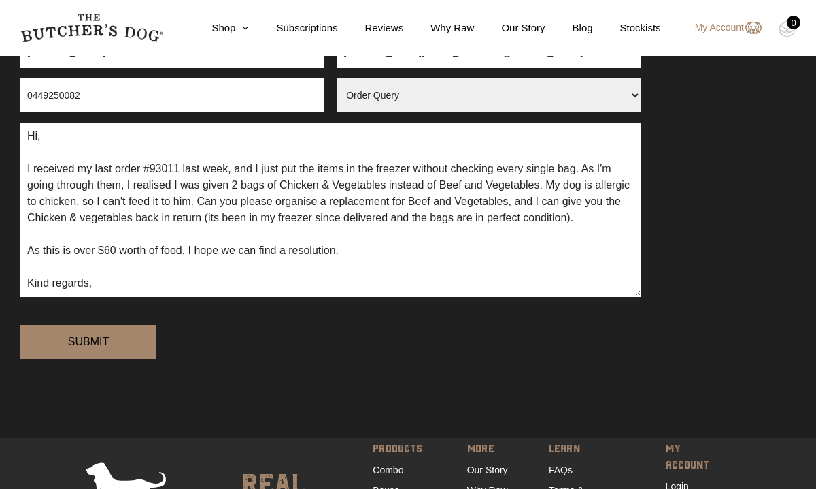
scroll to position [249, 0]
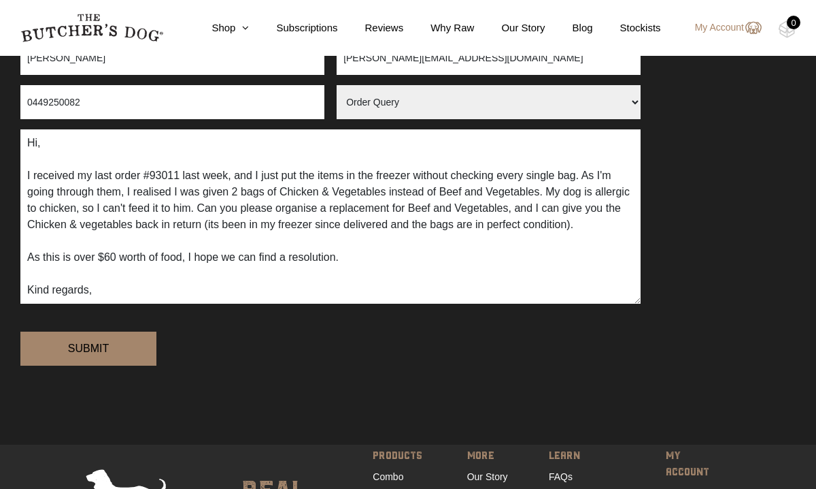
drag, startPoint x: 28, startPoint y: 143, endPoint x: 143, endPoint y: 280, distance: 179.2
click at [143, 280] on textarea "Hi, I received my last order #93011 last week, and I just put the items in the …" at bounding box center [330, 216] width 621 height 174
